Goal: Navigation & Orientation: Understand site structure

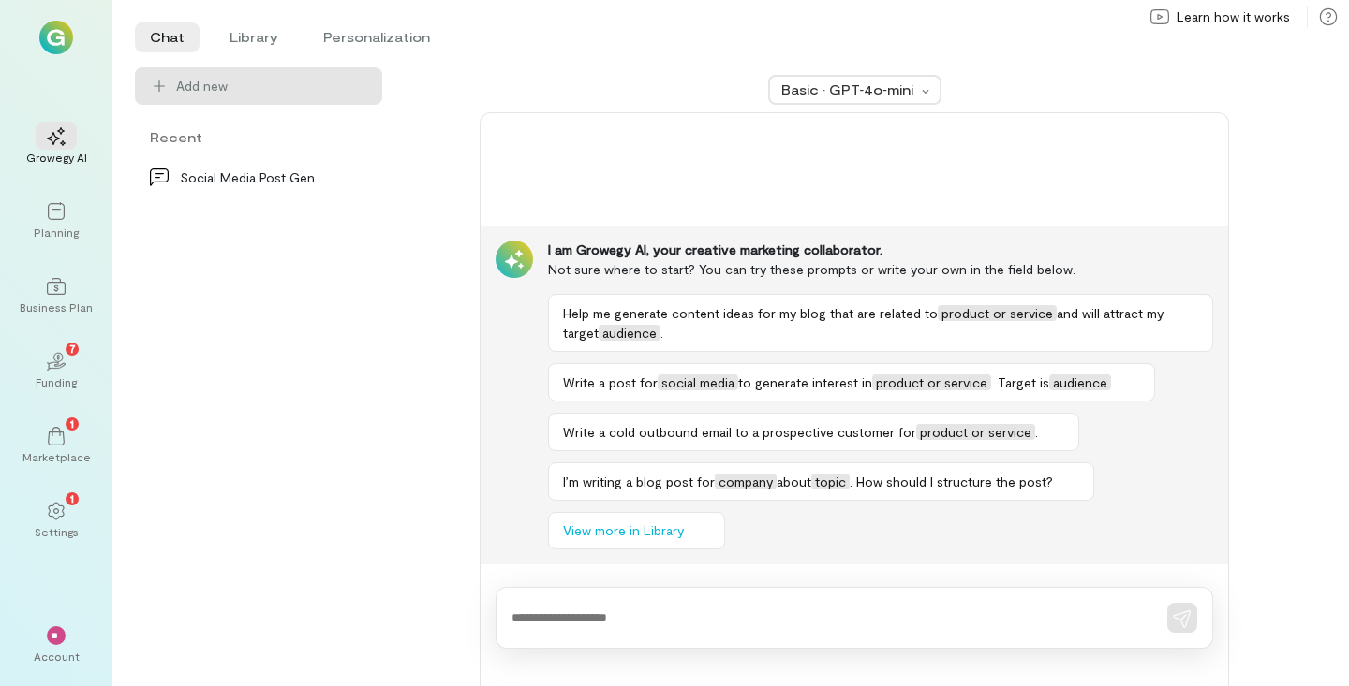
click at [53, 37] on img at bounding box center [56, 38] width 34 height 34
click at [54, 344] on div "02 7 Funding" at bounding box center [55, 370] width 67 height 67
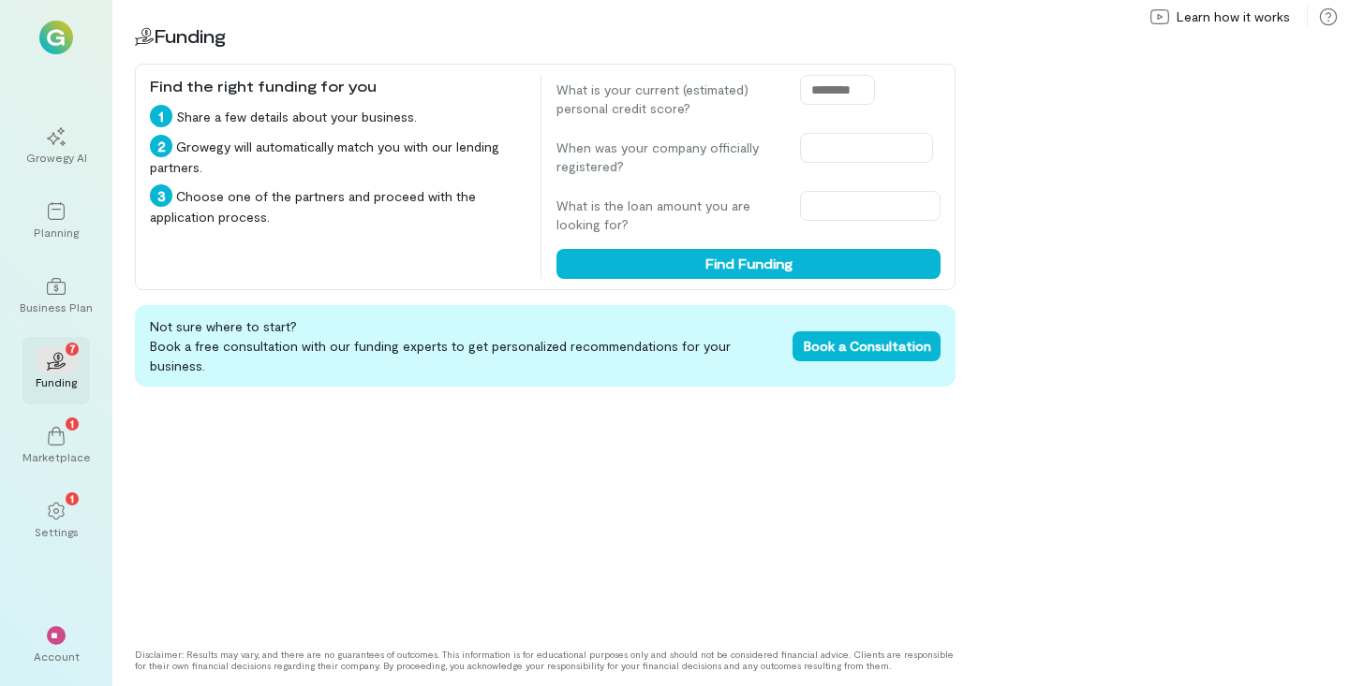
click at [67, 373] on div "02 7" at bounding box center [56, 361] width 41 height 28
click at [78, 435] on div "1 Marketplace" at bounding box center [55, 445] width 67 height 67
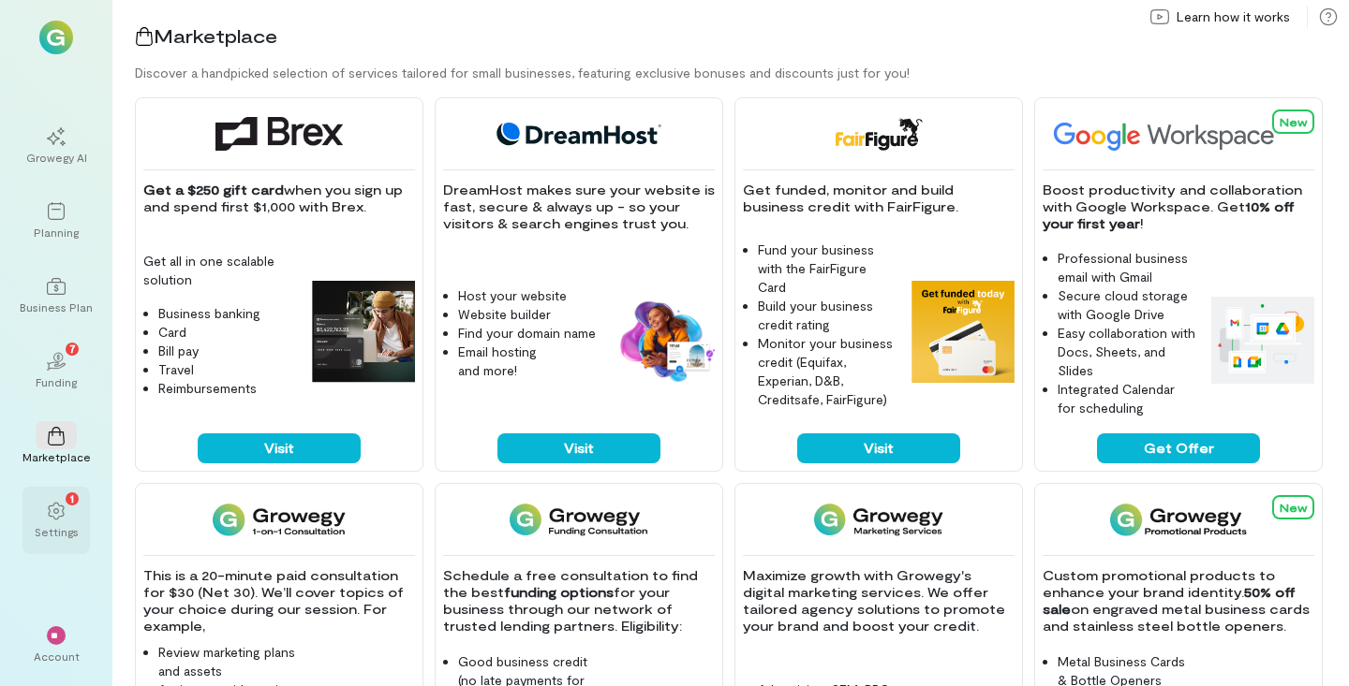
click at [72, 523] on div "1" at bounding box center [56, 510] width 41 height 28
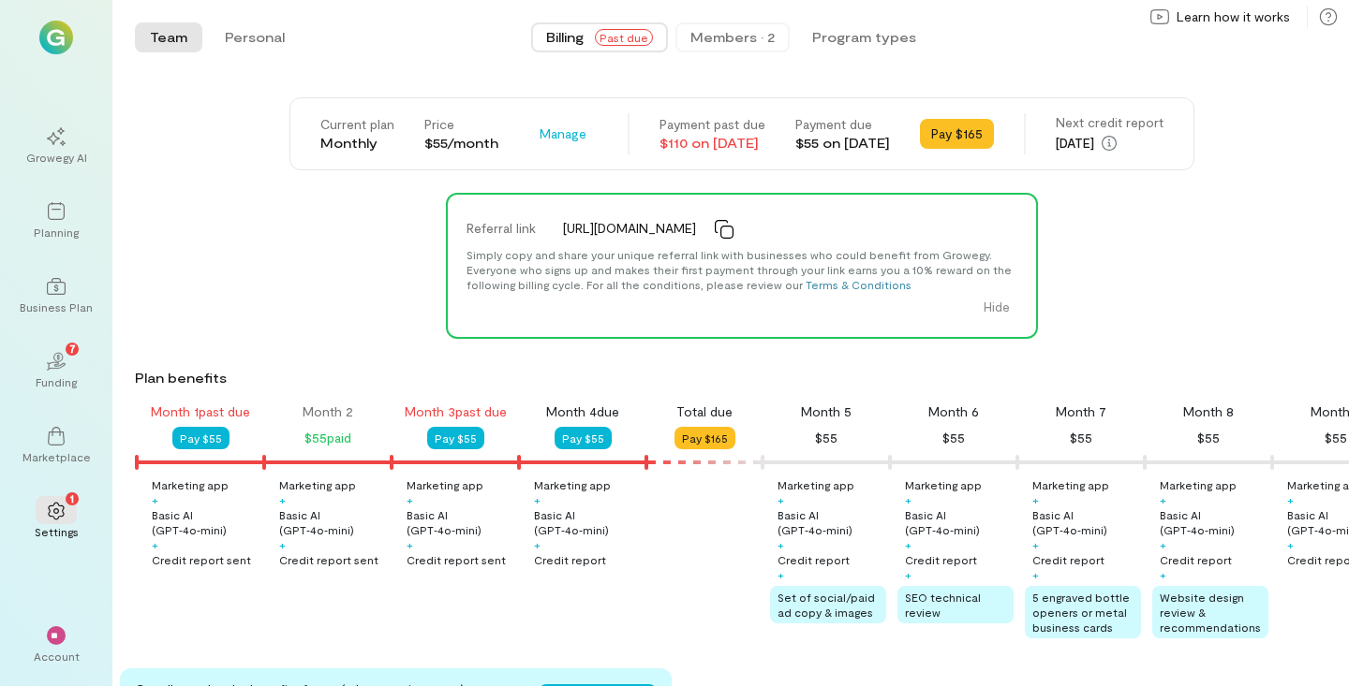
click at [767, 37] on div "Members · 2" at bounding box center [732, 37] width 84 height 19
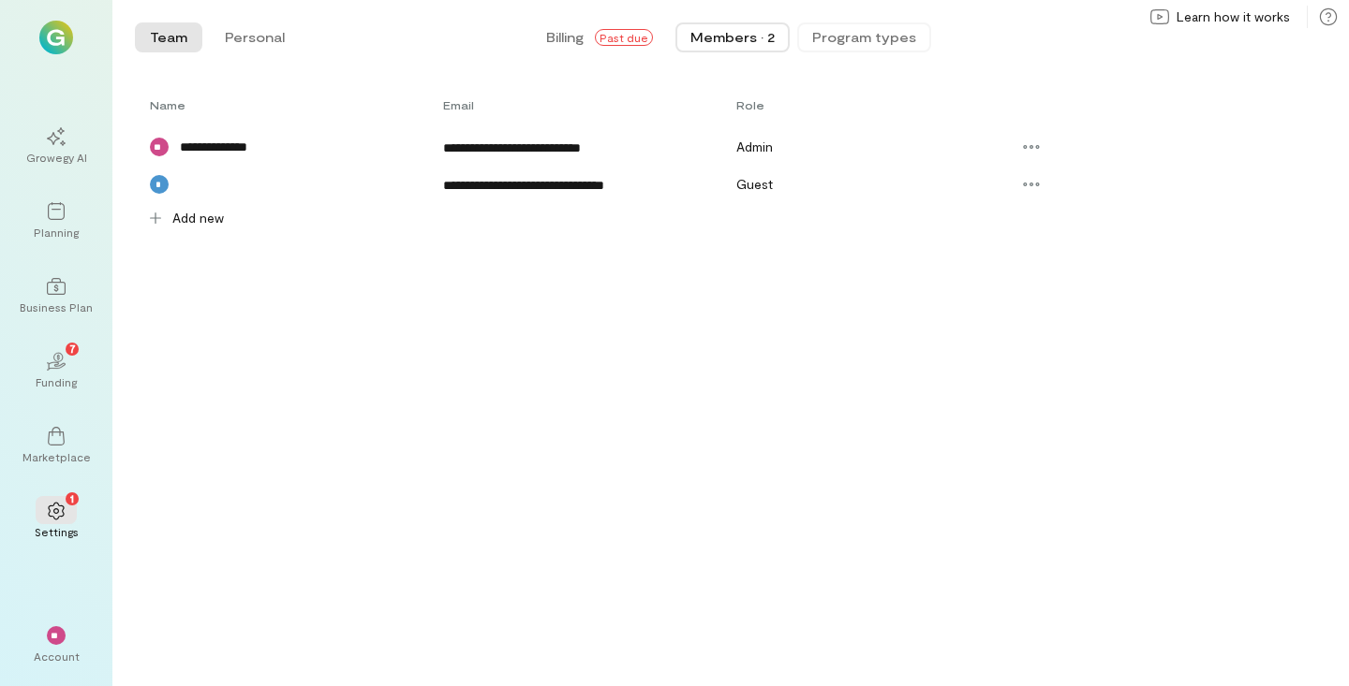
click at [864, 45] on button "Program types" at bounding box center [864, 37] width 134 height 30
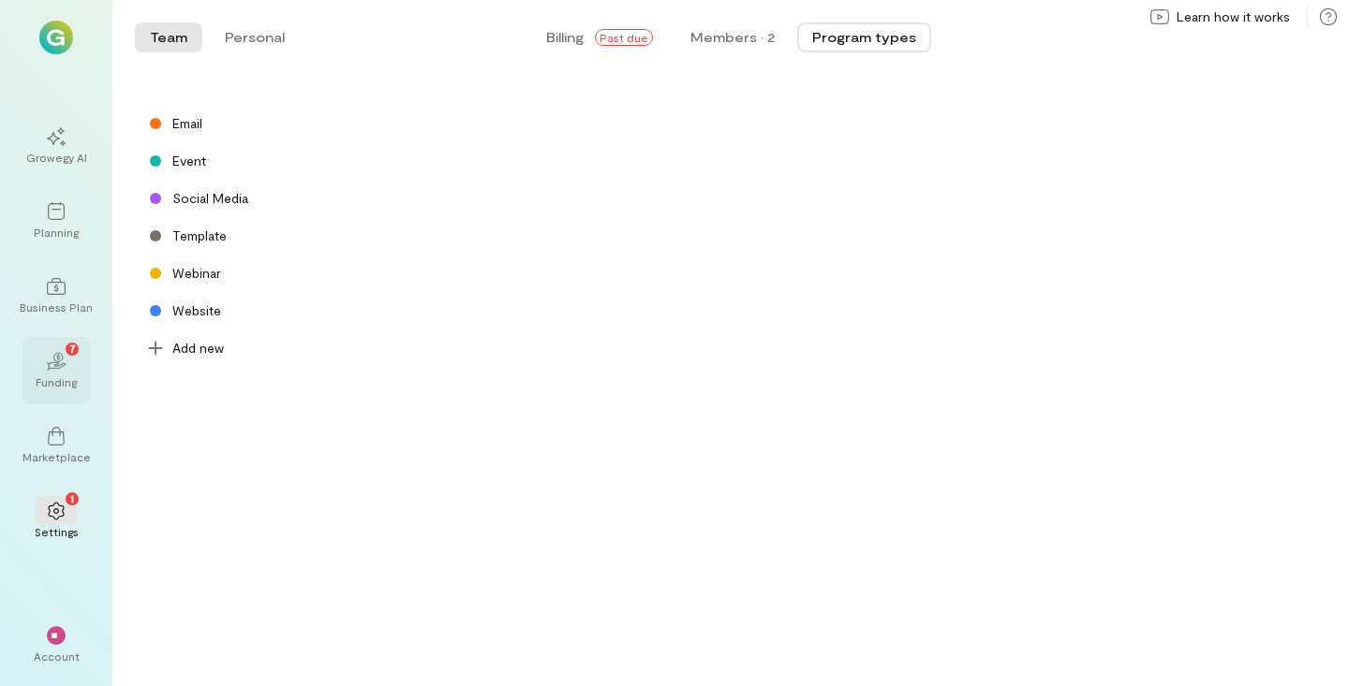
click at [70, 358] on div "02 7" at bounding box center [56, 361] width 41 height 28
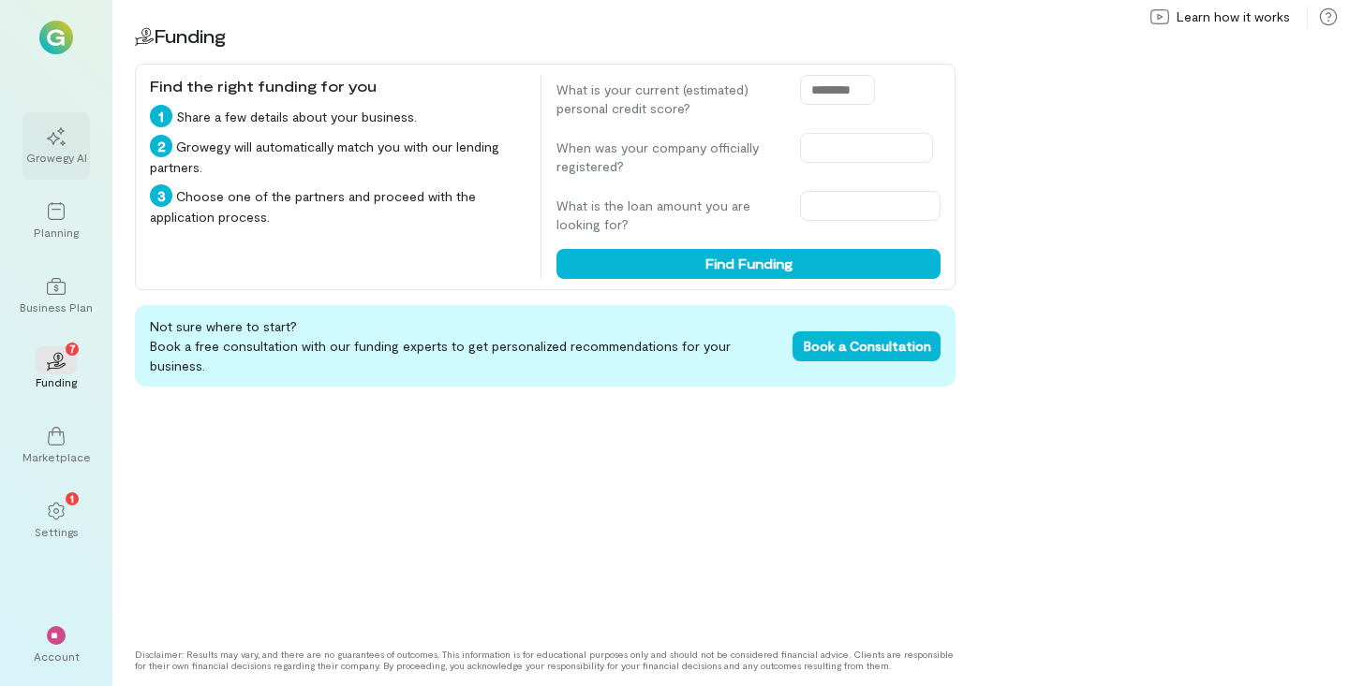
click at [60, 163] on div "Growegy AI" at bounding box center [56, 157] width 61 height 15
